Goal: Task Accomplishment & Management: Use online tool/utility

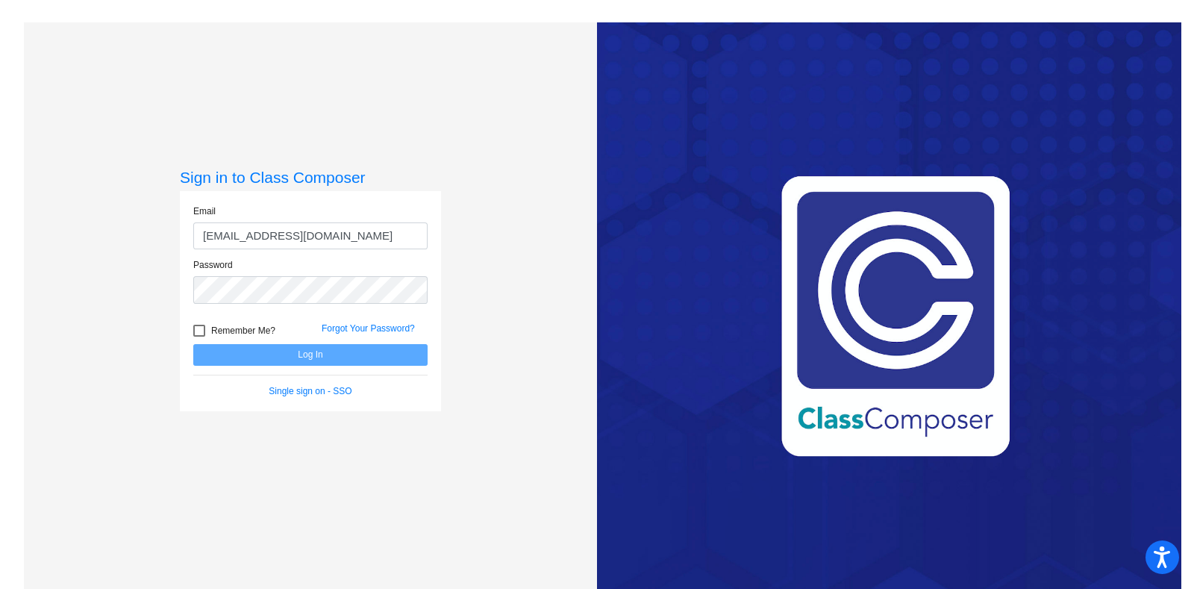
type input "[EMAIL_ADDRESS][DOMAIN_NAME]"
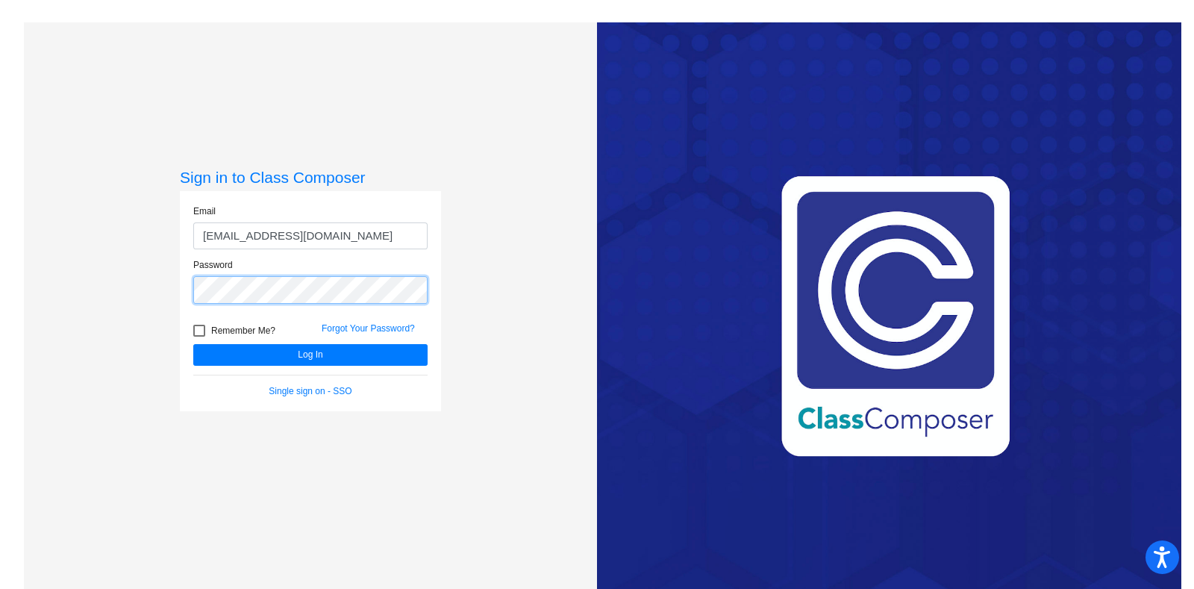
click at [193, 344] on button "Log In" at bounding box center [310, 355] width 234 height 22
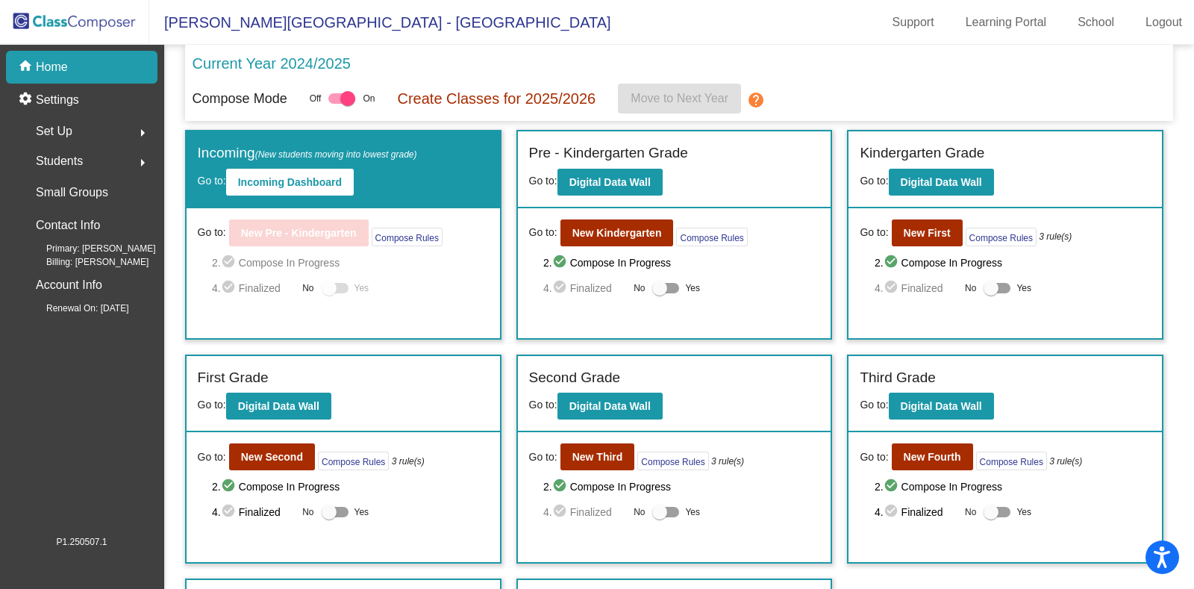
scroll to position [196, 0]
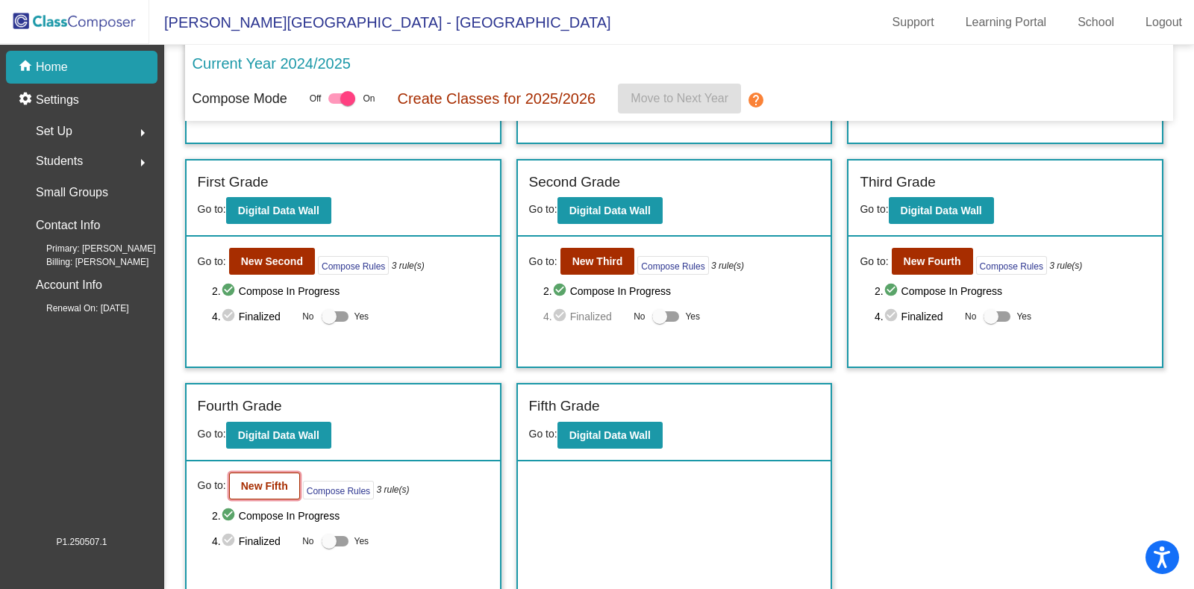
click at [252, 490] on button "New Fifth" at bounding box center [264, 485] width 71 height 27
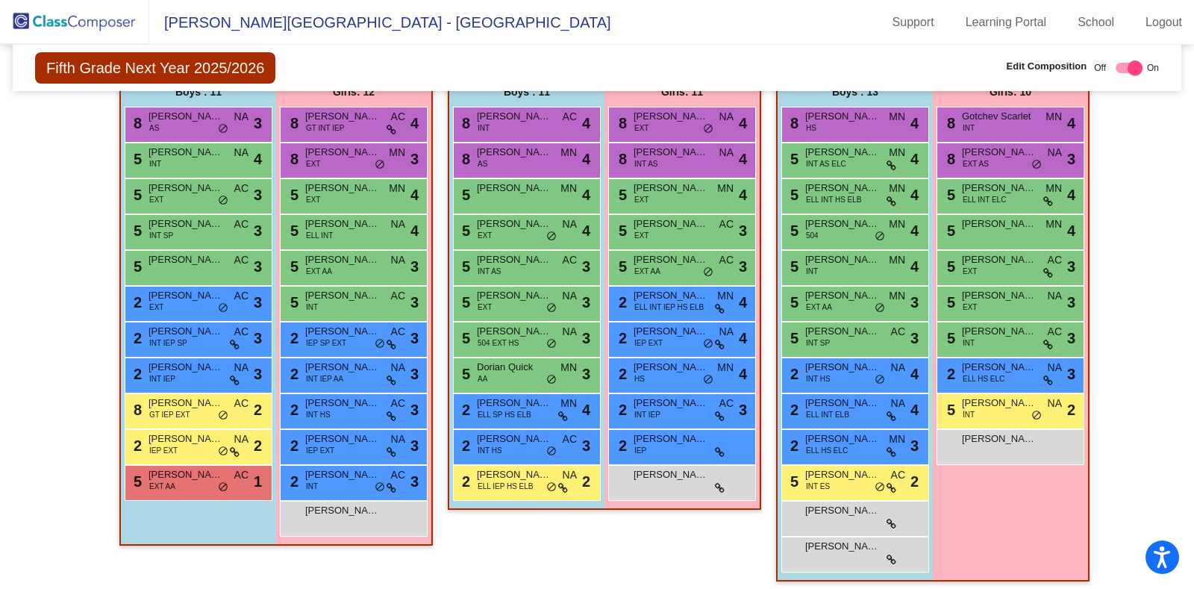
scroll to position [360, 0]
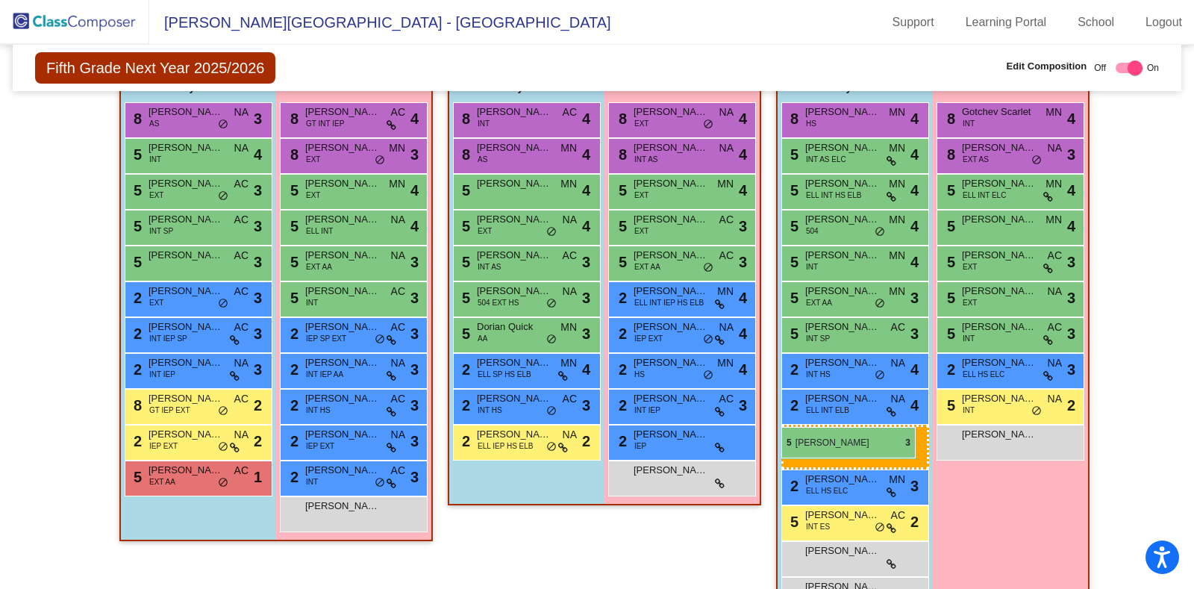
drag, startPoint x: 497, startPoint y: 294, endPoint x: 784, endPoint y: 427, distance: 315.9
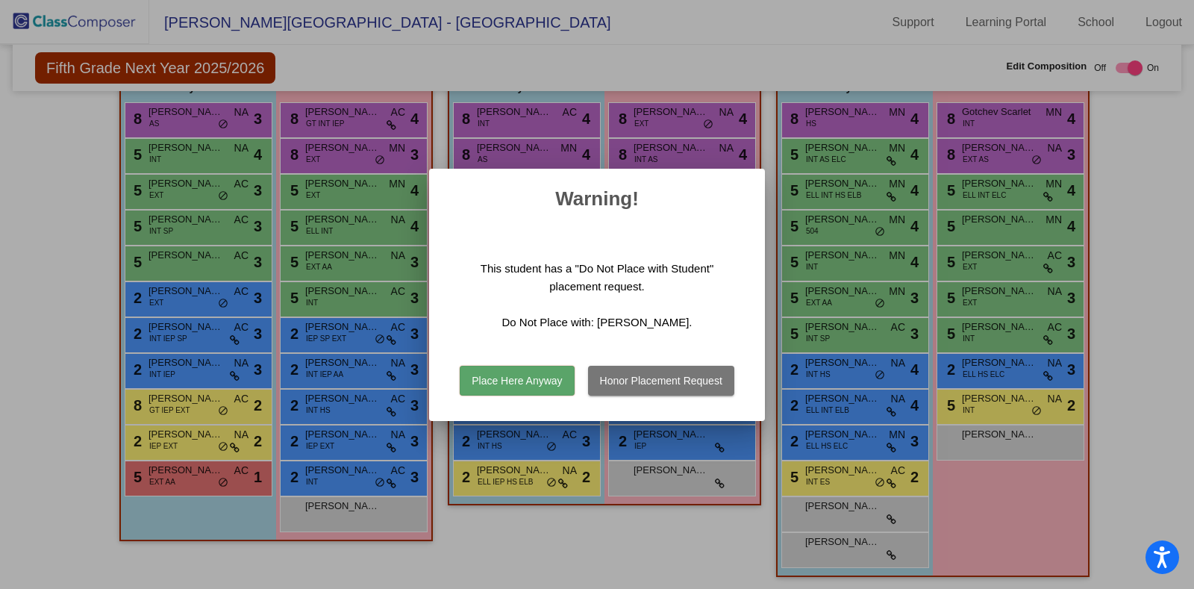
click at [546, 374] on button "Place Here Anyway" at bounding box center [517, 381] width 114 height 30
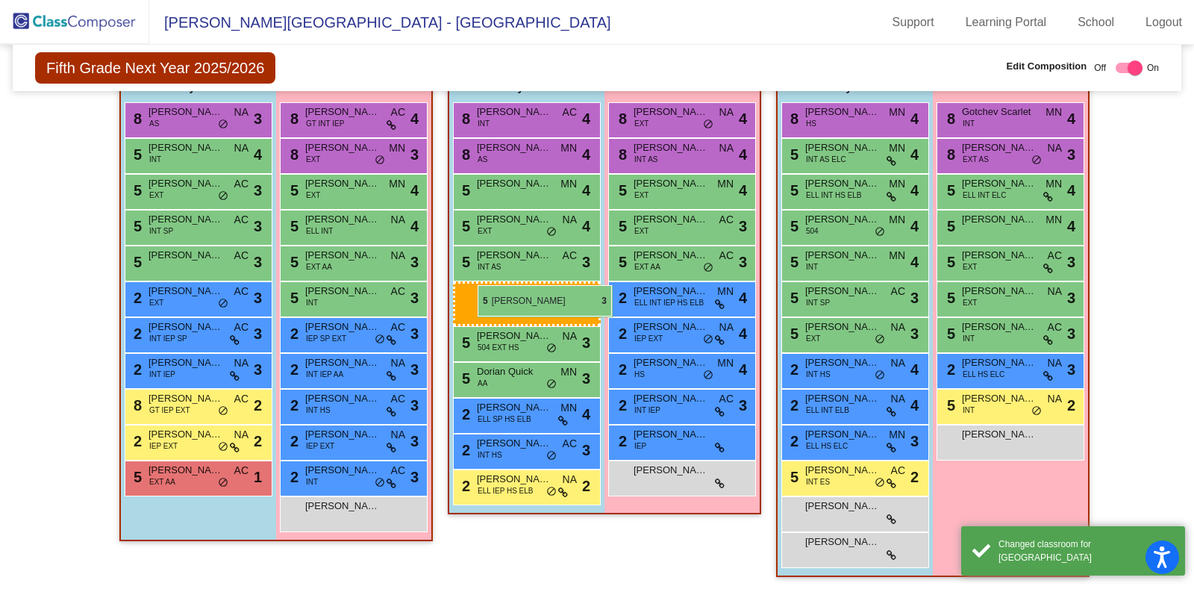
drag, startPoint x: 835, startPoint y: 294, endPoint x: 478, endPoint y: 285, distance: 357.6
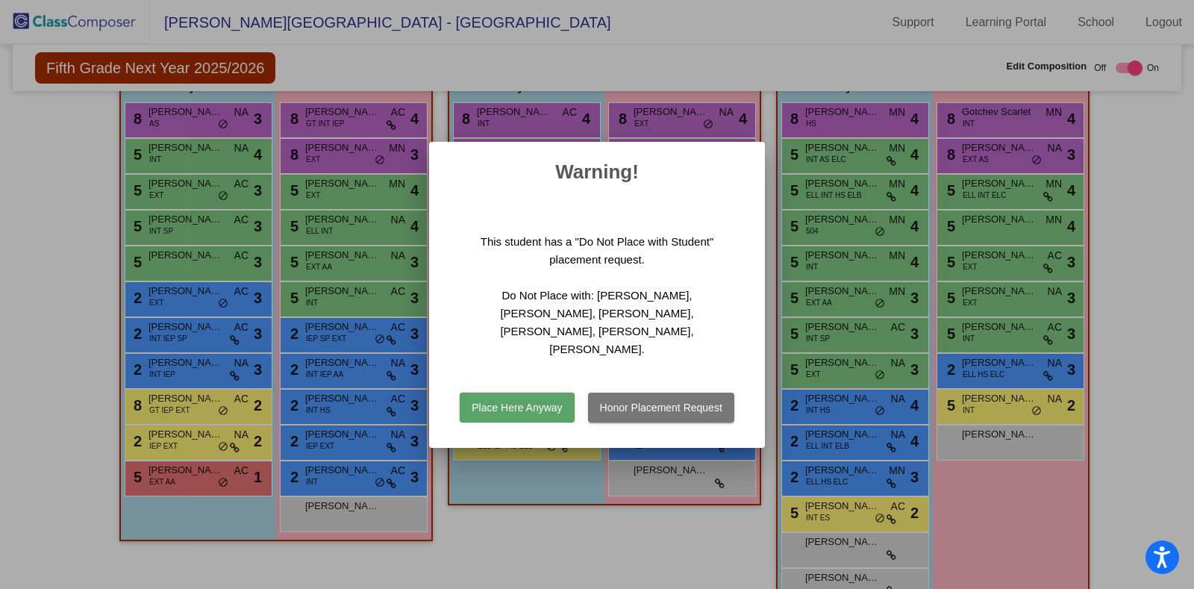
click at [537, 410] on button "Place Here Anyway" at bounding box center [517, 408] width 114 height 30
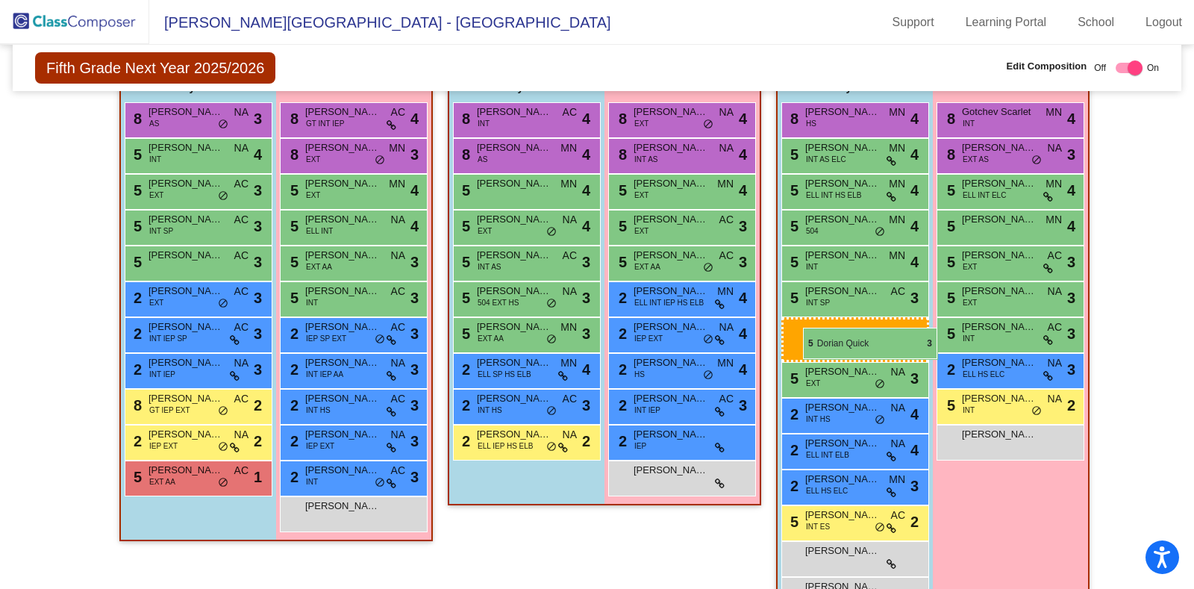
drag, startPoint x: 508, startPoint y: 331, endPoint x: 802, endPoint y: 326, distance: 294.1
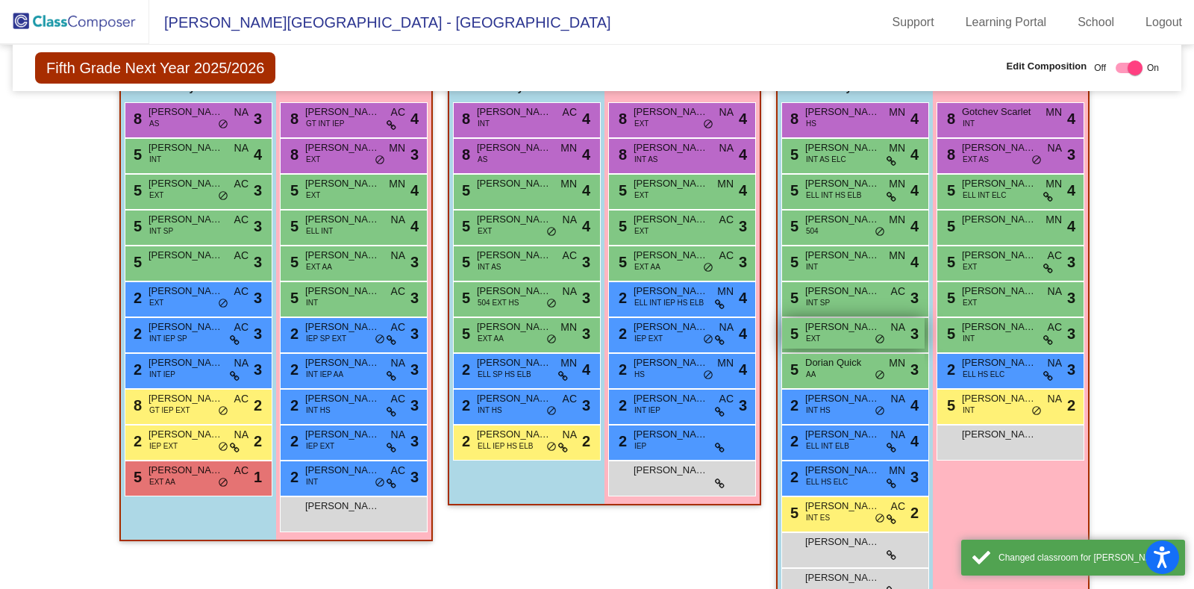
click at [805, 326] on span "[PERSON_NAME]" at bounding box center [842, 326] width 75 height 15
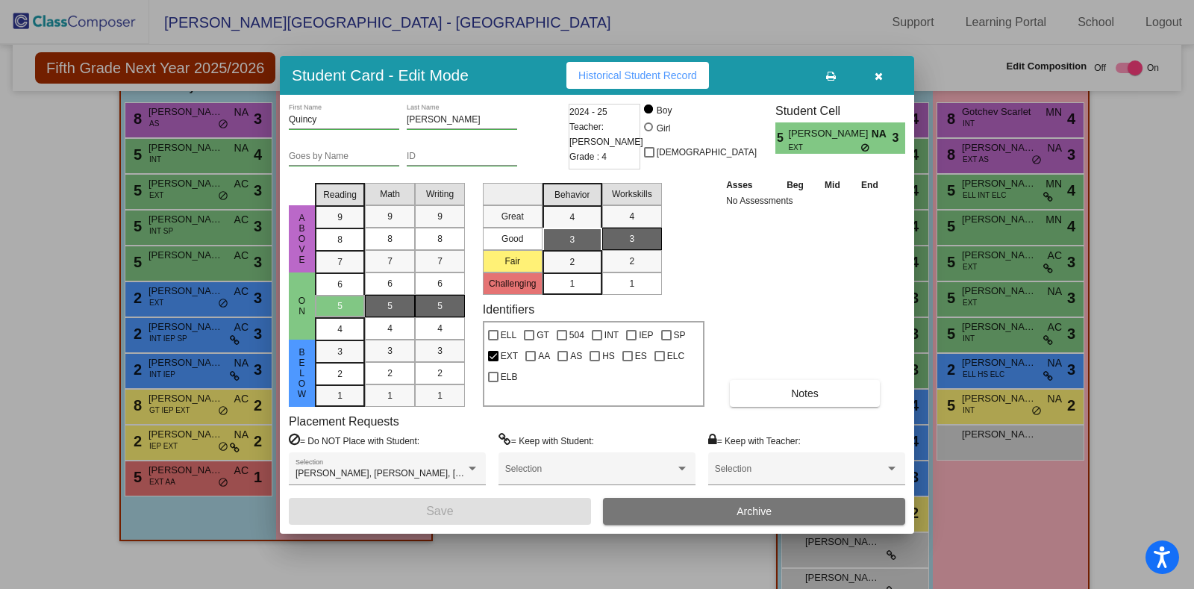
click at [1145, 246] on div at bounding box center [597, 294] width 1194 height 589
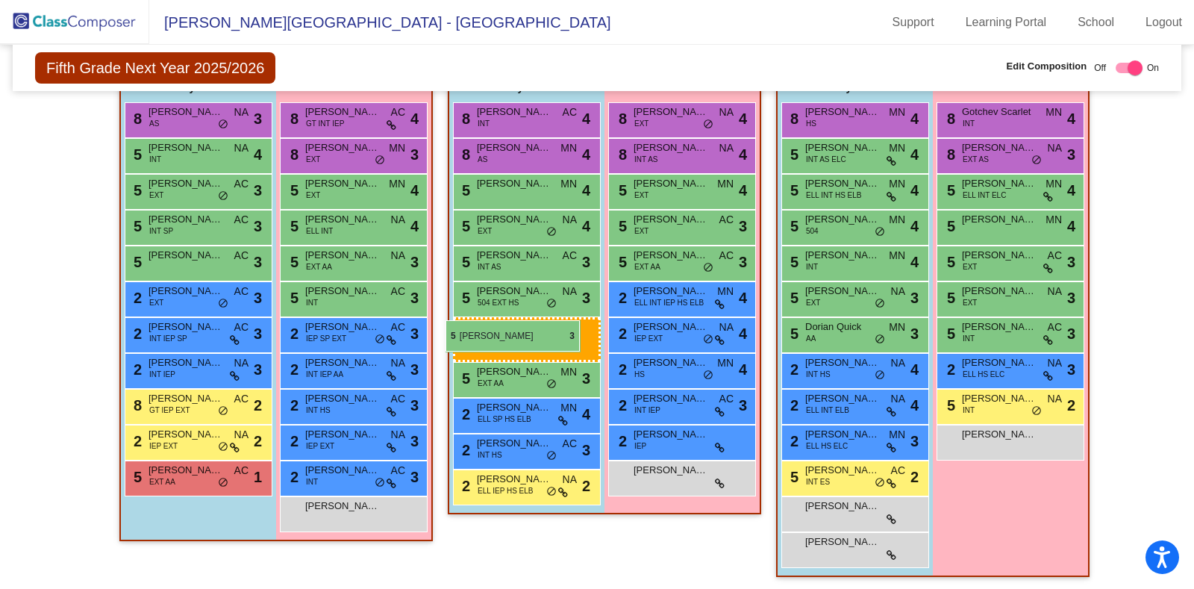
drag, startPoint x: 851, startPoint y: 288, endPoint x: 444, endPoint y: 319, distance: 407.9
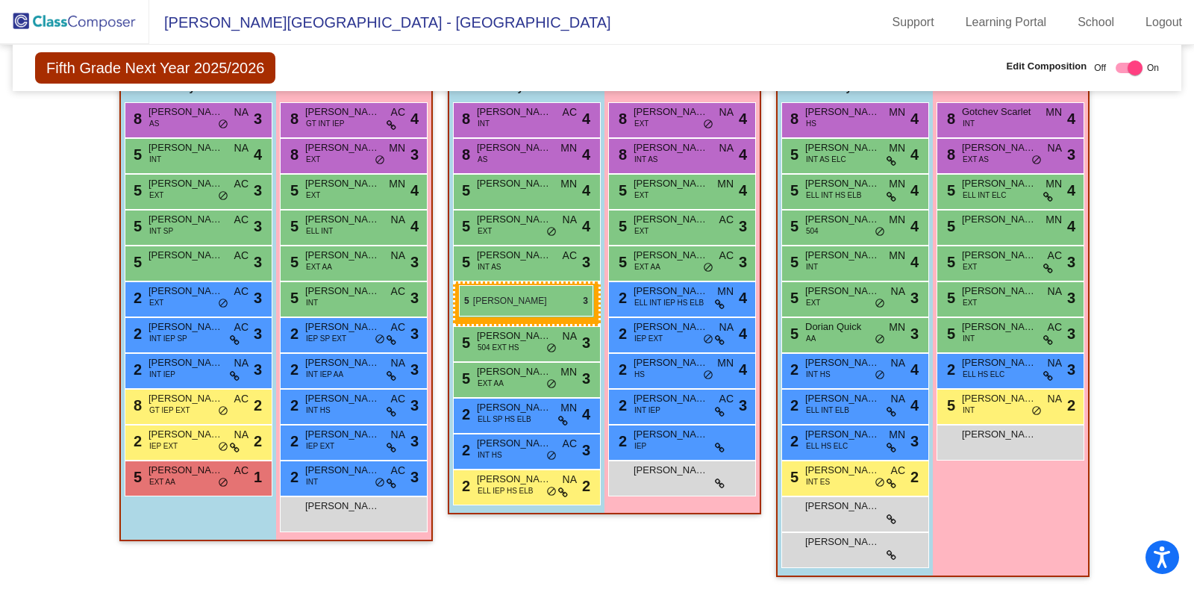
drag, startPoint x: 832, startPoint y: 302, endPoint x: 460, endPoint y: 285, distance: 372.1
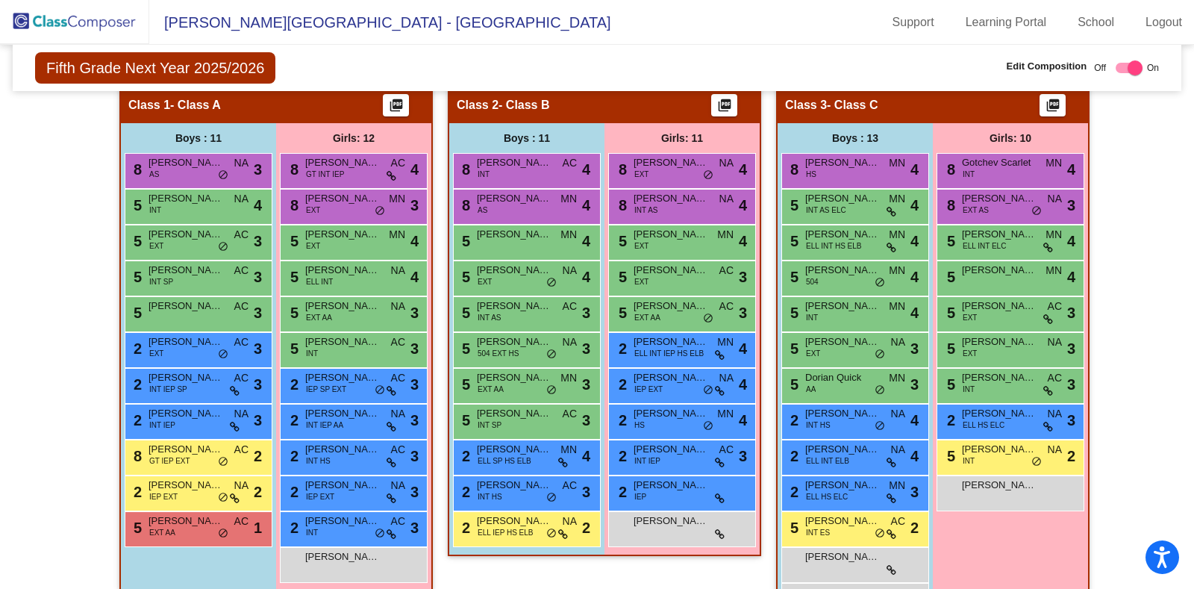
scroll to position [307, 0]
